Goal: Information Seeking & Learning: Understand process/instructions

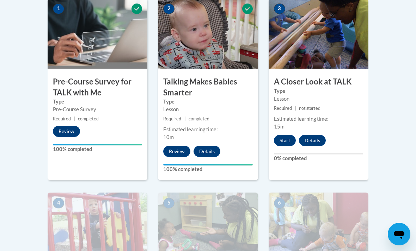
scroll to position [240, 0]
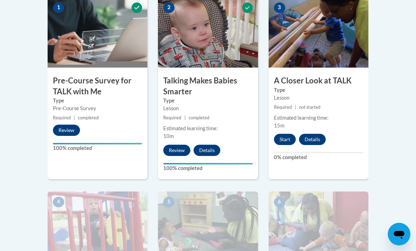
click at [289, 138] on button "Start" at bounding box center [285, 139] width 22 height 11
